Goal: Task Accomplishment & Management: Use online tool/utility

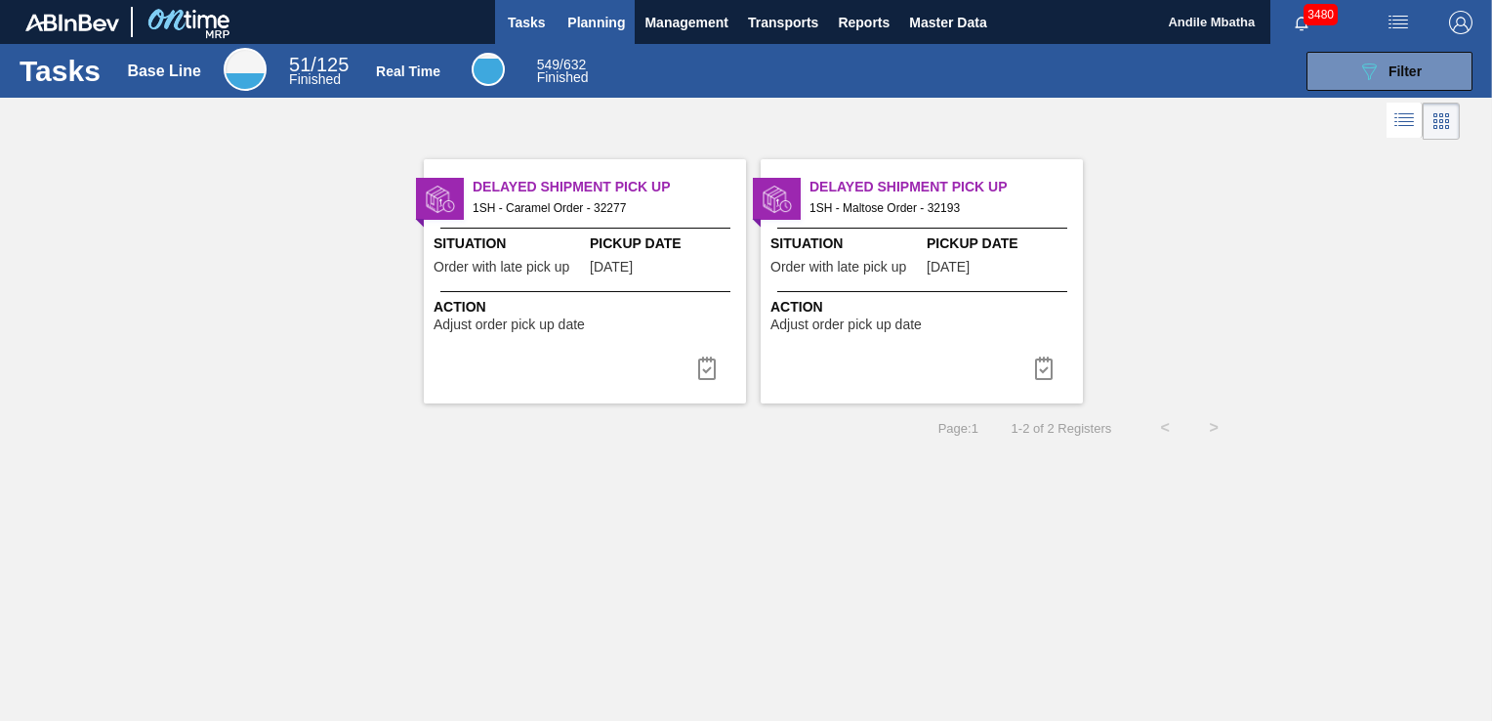
click at [592, 28] on span "Planning" at bounding box center [596, 22] width 58 height 23
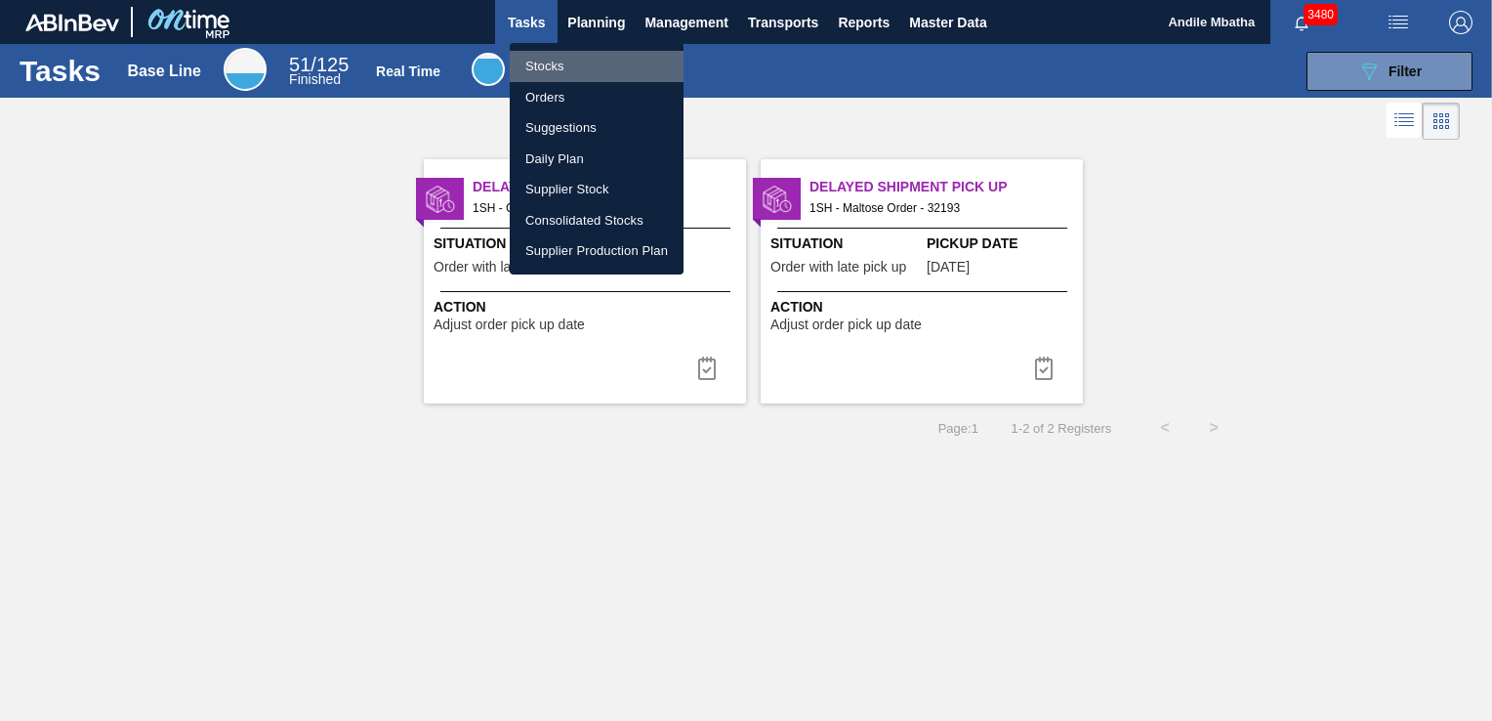
drag, startPoint x: 581, startPoint y: 68, endPoint x: 606, endPoint y: 143, distance: 78.4
click at [582, 69] on li "Stocks" at bounding box center [597, 66] width 174 height 31
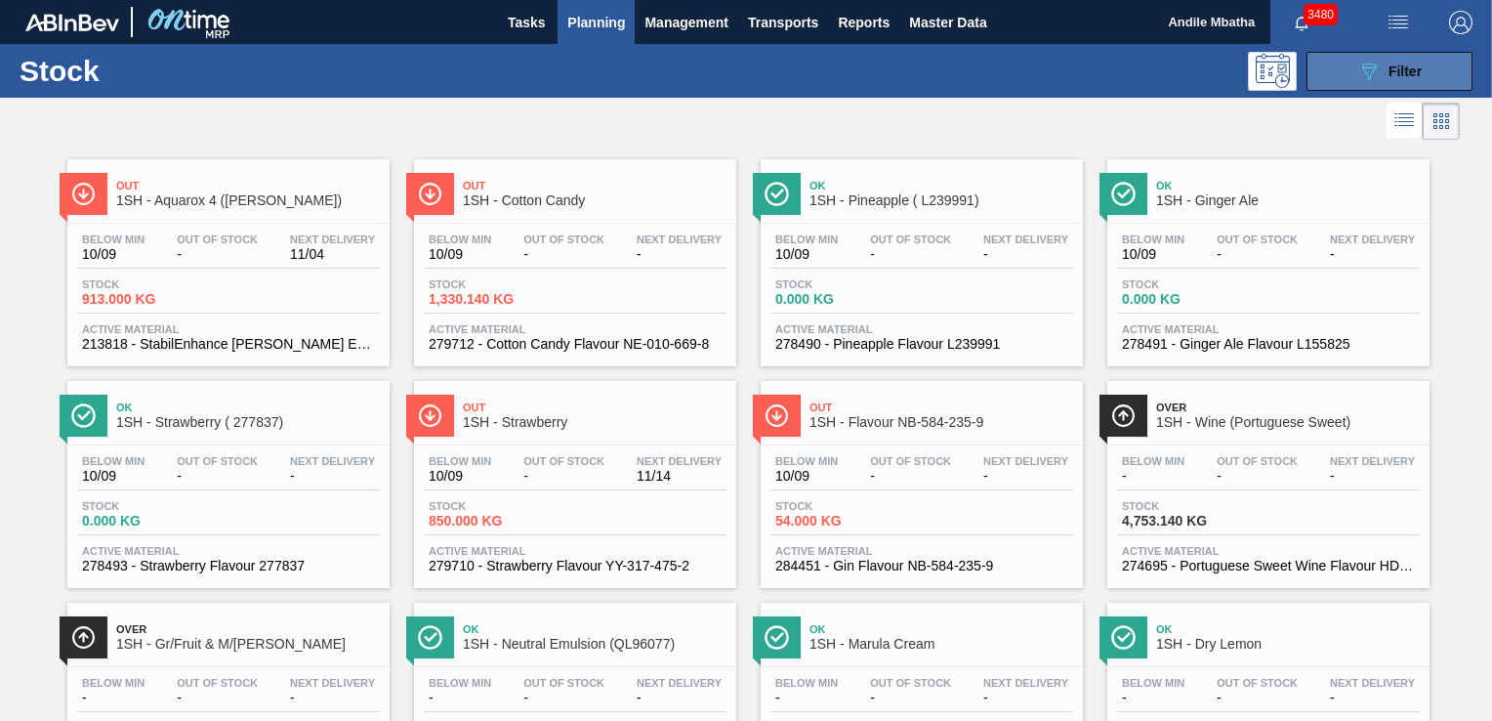
click at [1397, 74] on span "Filter" at bounding box center [1404, 71] width 33 height 16
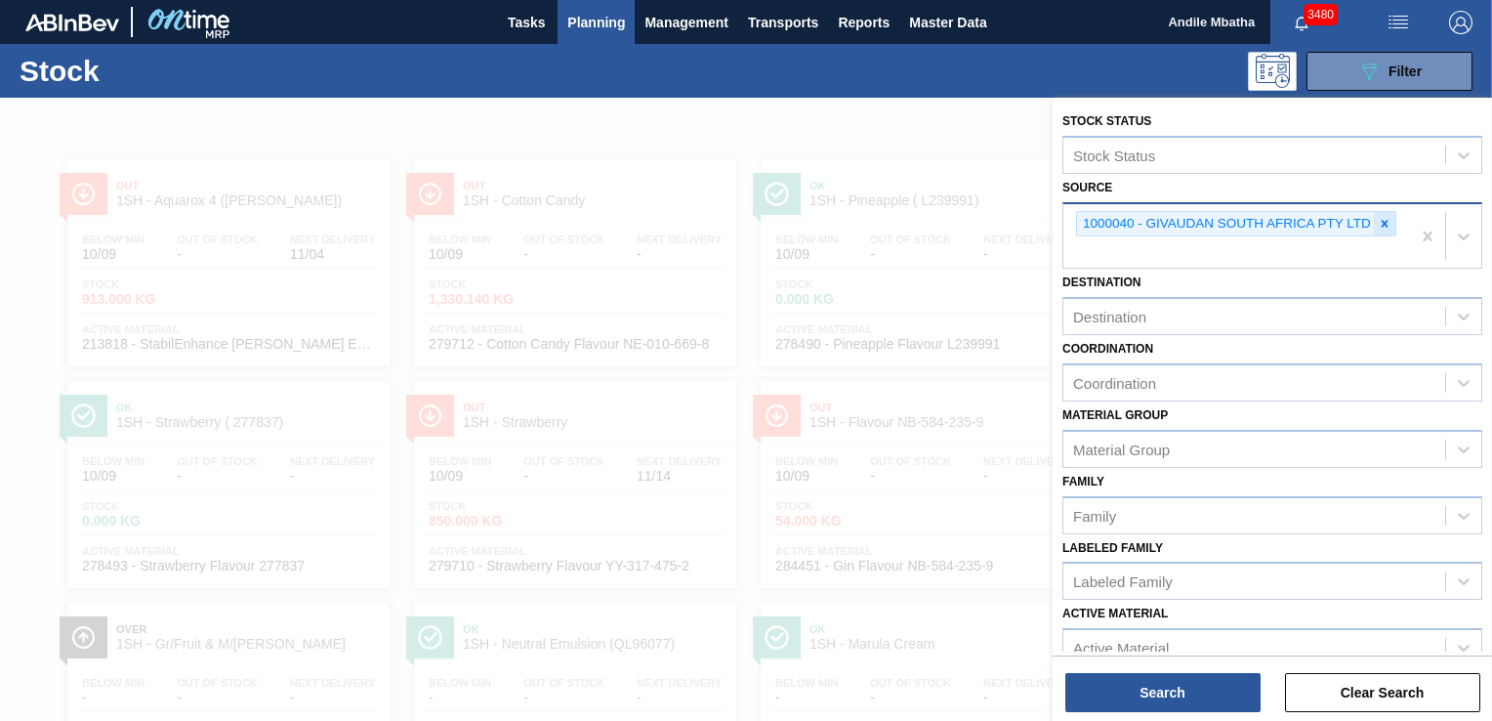
click at [1383, 217] on icon at bounding box center [1385, 224] width 14 height 14
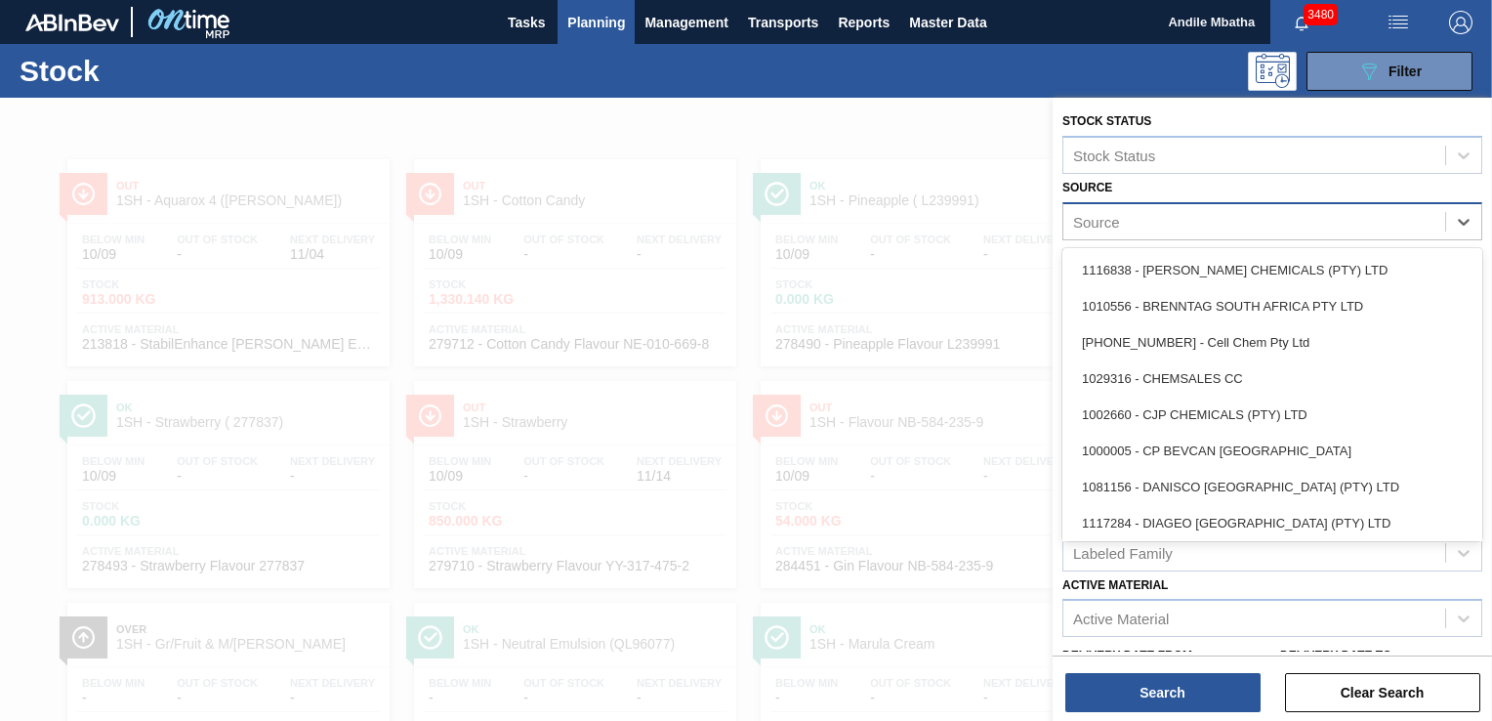
click at [1271, 219] on div "Source" at bounding box center [1254, 221] width 382 height 28
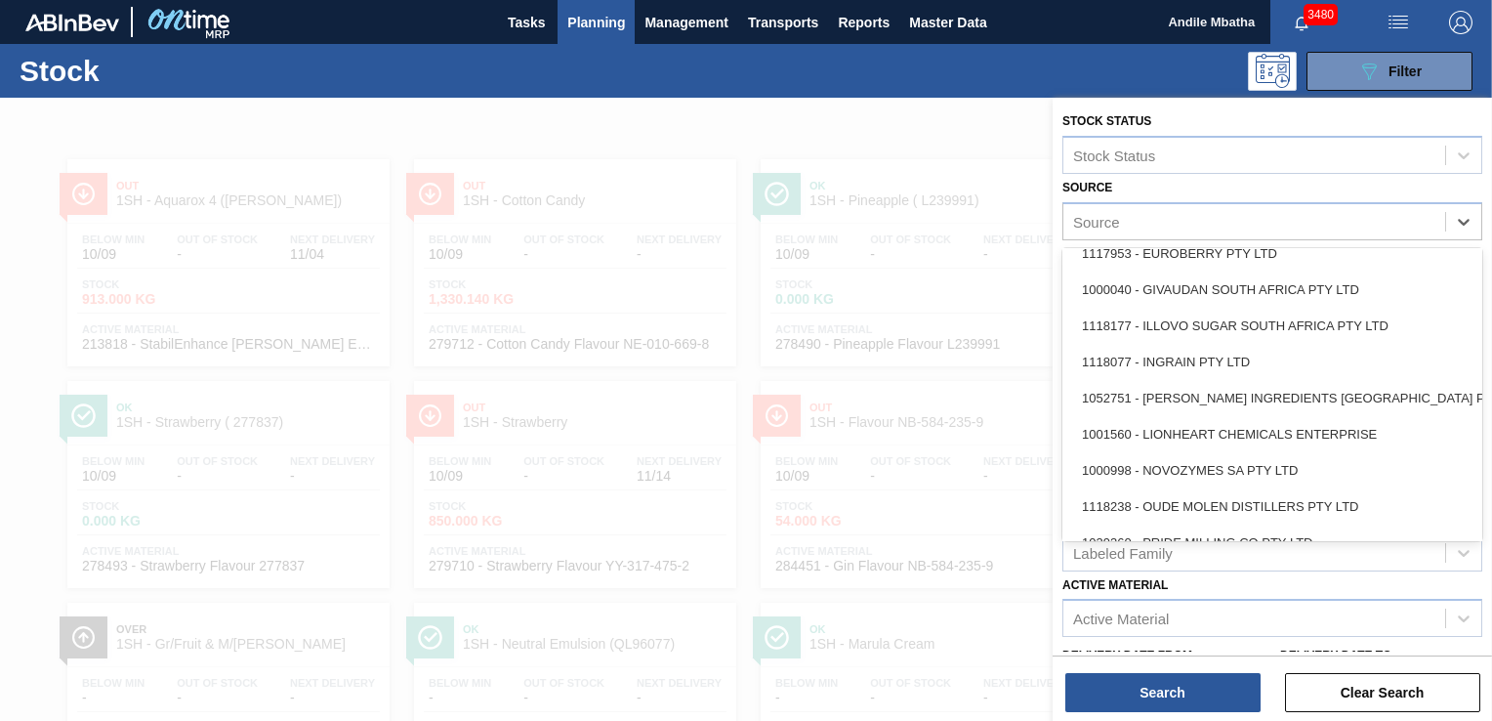
scroll to position [391, 0]
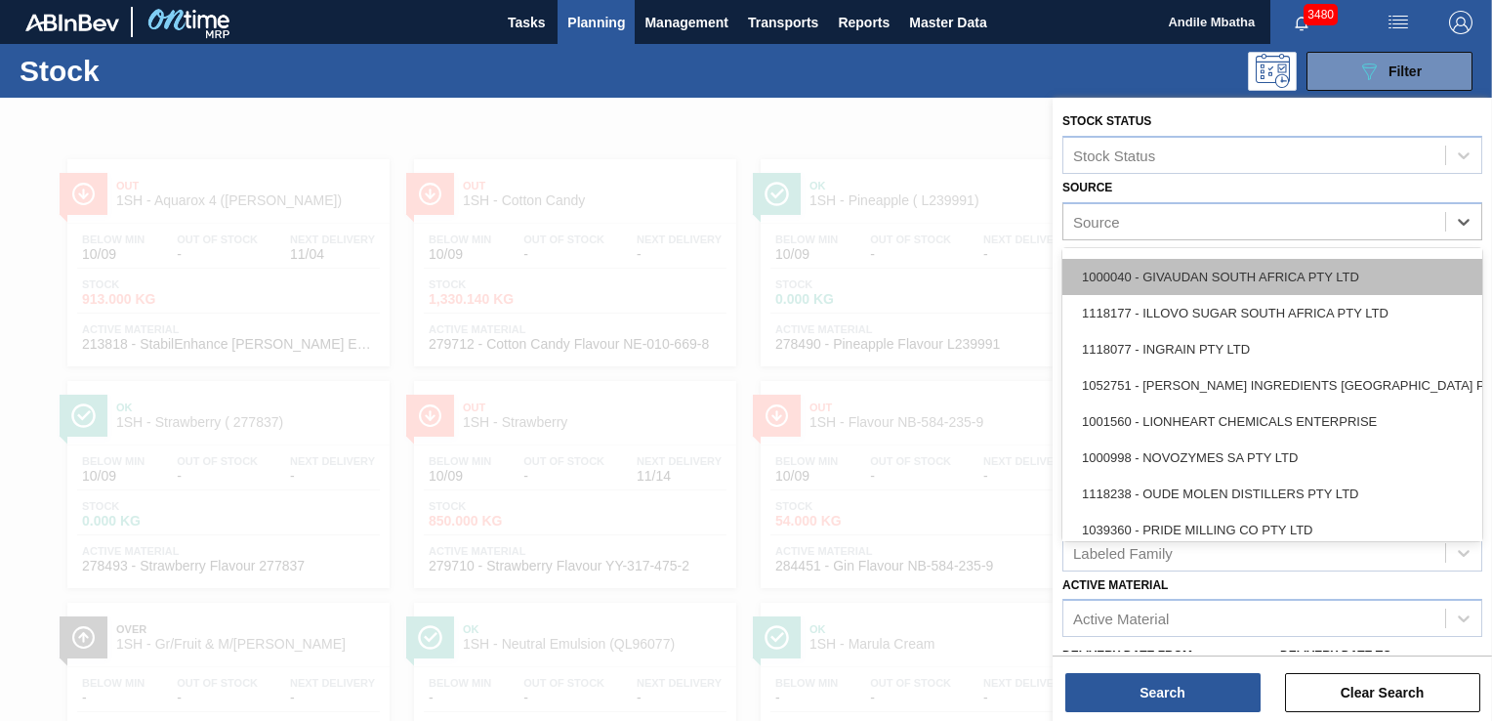
click at [1208, 274] on div "1000040 - GIVAUDAN SOUTH AFRICA PTY LTD" at bounding box center [1272, 277] width 420 height 36
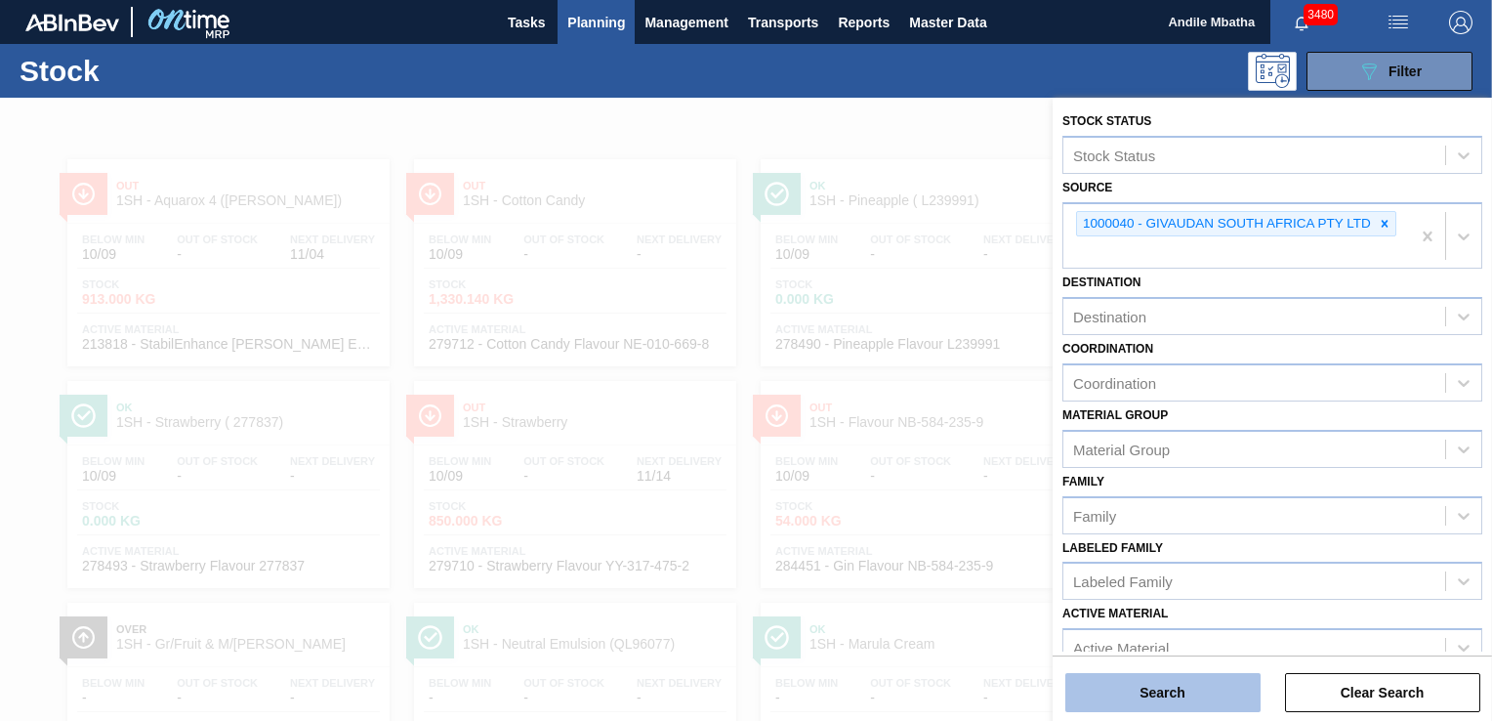
click at [1156, 704] on button "Search" at bounding box center [1162, 692] width 195 height 39
